Goal: Obtain resource: Download file/media

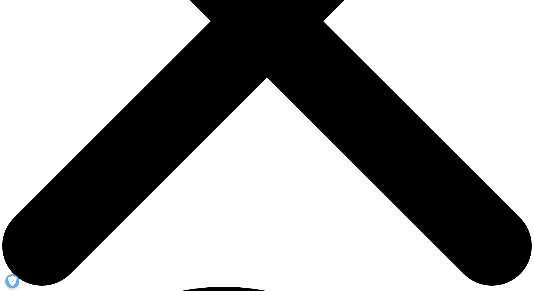
scroll to position [252, 0]
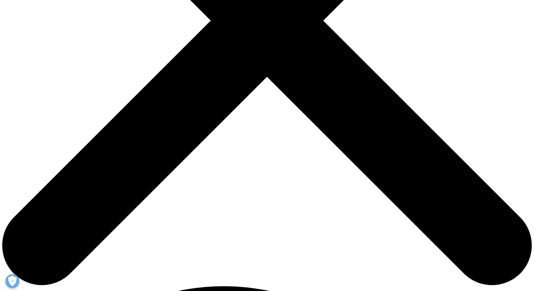
type input "Chandan"
type input "Mishra"
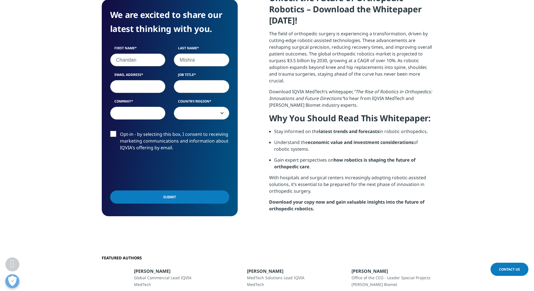
type input "[EMAIL_ADDRESS][DOMAIN_NAME]"
select select "[GEOGRAPHIC_DATA]"
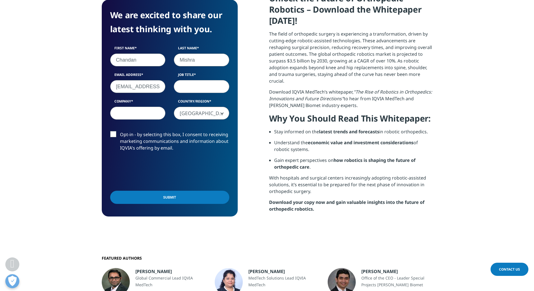
click at [191, 87] on input "Job Title" at bounding box center [202, 86] width 56 height 13
type input "Strategist"
click at [147, 114] on input "Company" at bounding box center [138, 113] width 56 height 13
type input "Sentara"
click at [114, 136] on label "Opt-in - by selecting this box, I consent to receiving marketing communications…" at bounding box center [169, 142] width 119 height 23
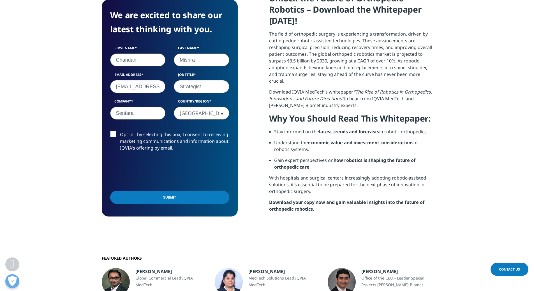
click at [120, 131] on input "Opt-in - by selecting this box, I consent to receiving marketing communications…" at bounding box center [120, 131] width 0 height 0
click at [172, 197] on input "Submit" at bounding box center [169, 197] width 119 height 13
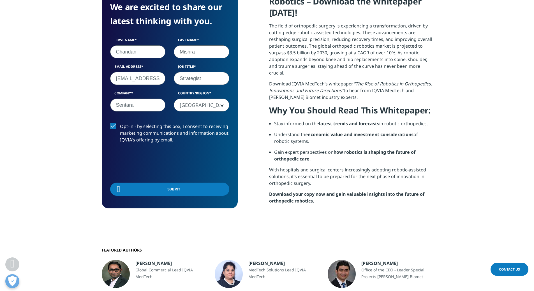
scroll to position [44, 136]
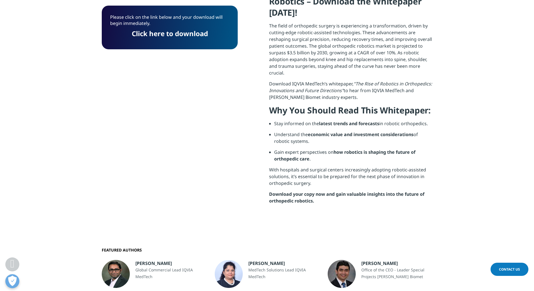
click at [184, 34] on link "Click here to download" at bounding box center [170, 33] width 76 height 9
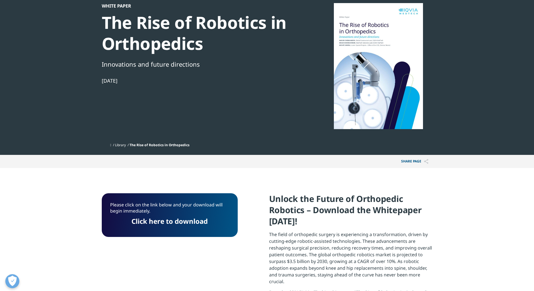
scroll to position [56, 0]
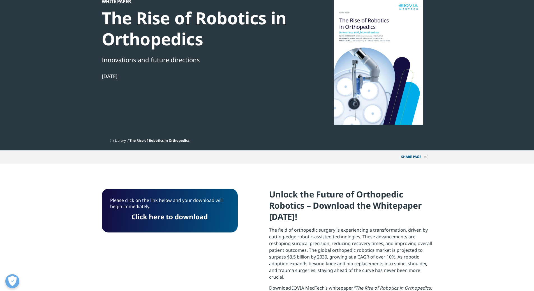
click at [192, 218] on link "Click here to download" at bounding box center [170, 216] width 76 height 9
